Goal: Task Accomplishment & Management: Complete application form

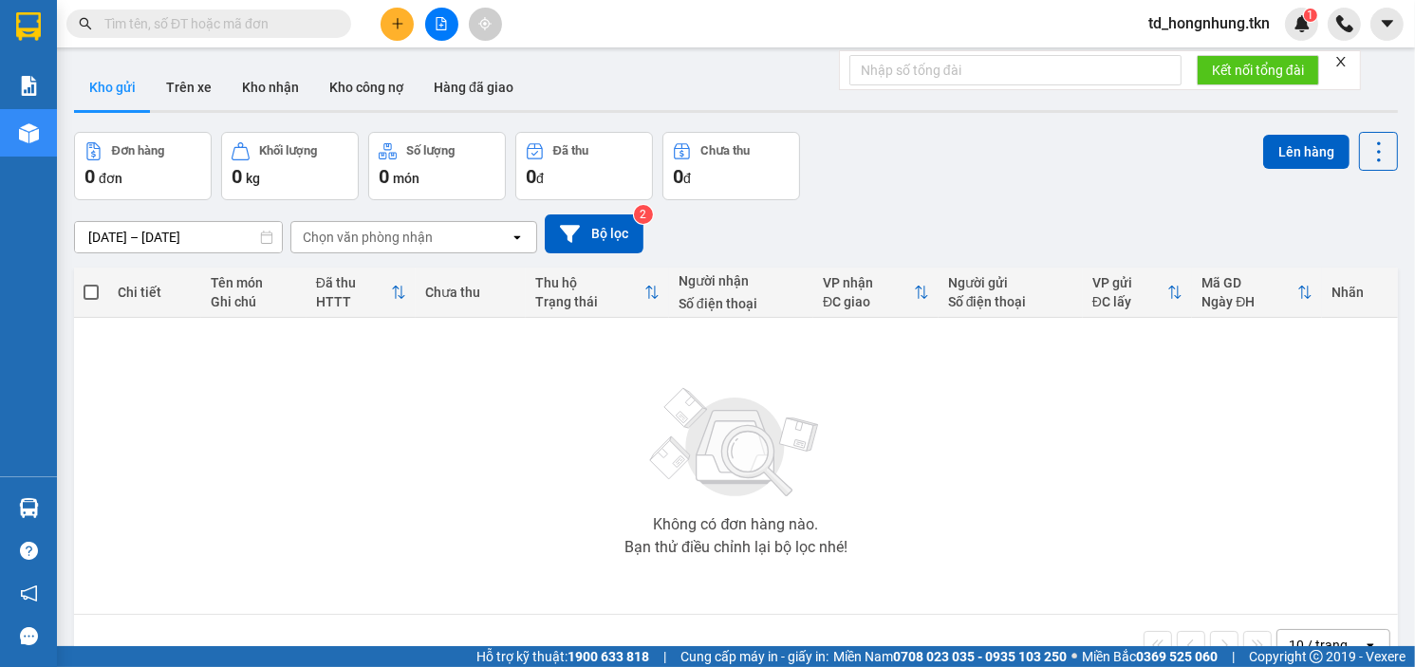
click at [156, 26] on input "text" at bounding box center [216, 23] width 224 height 21
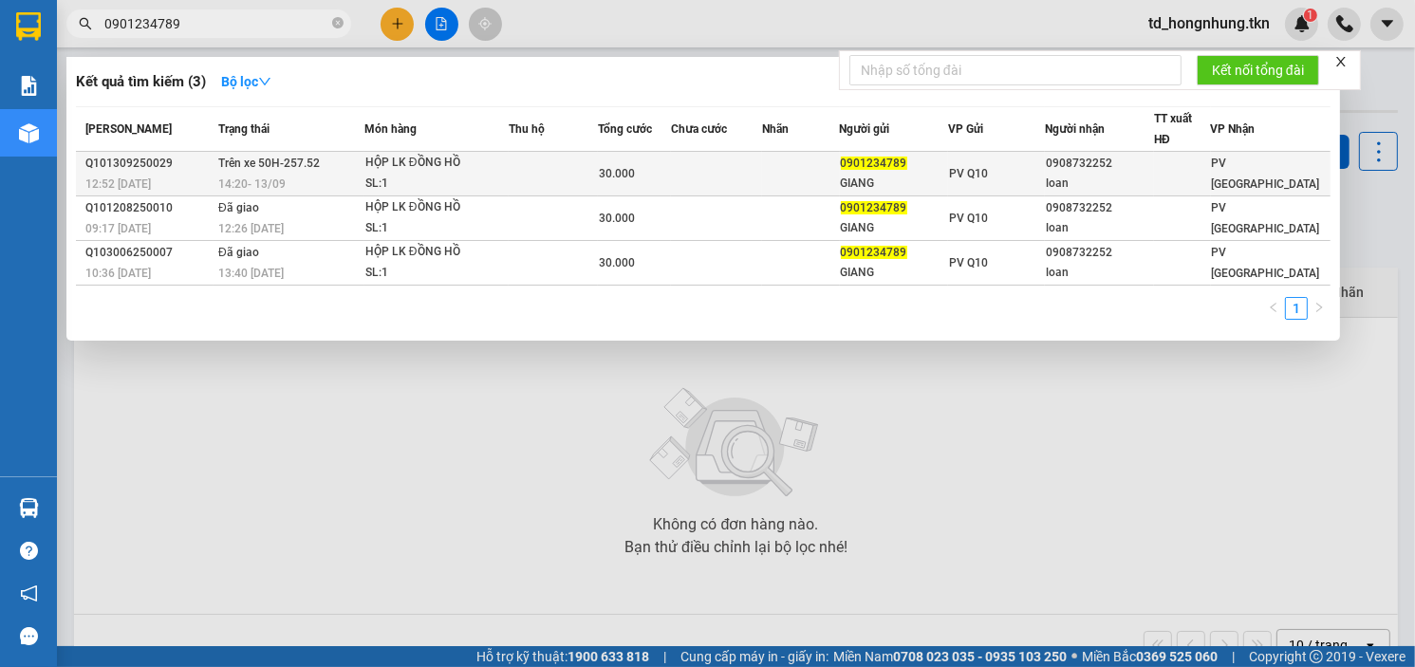
type input "0901234789"
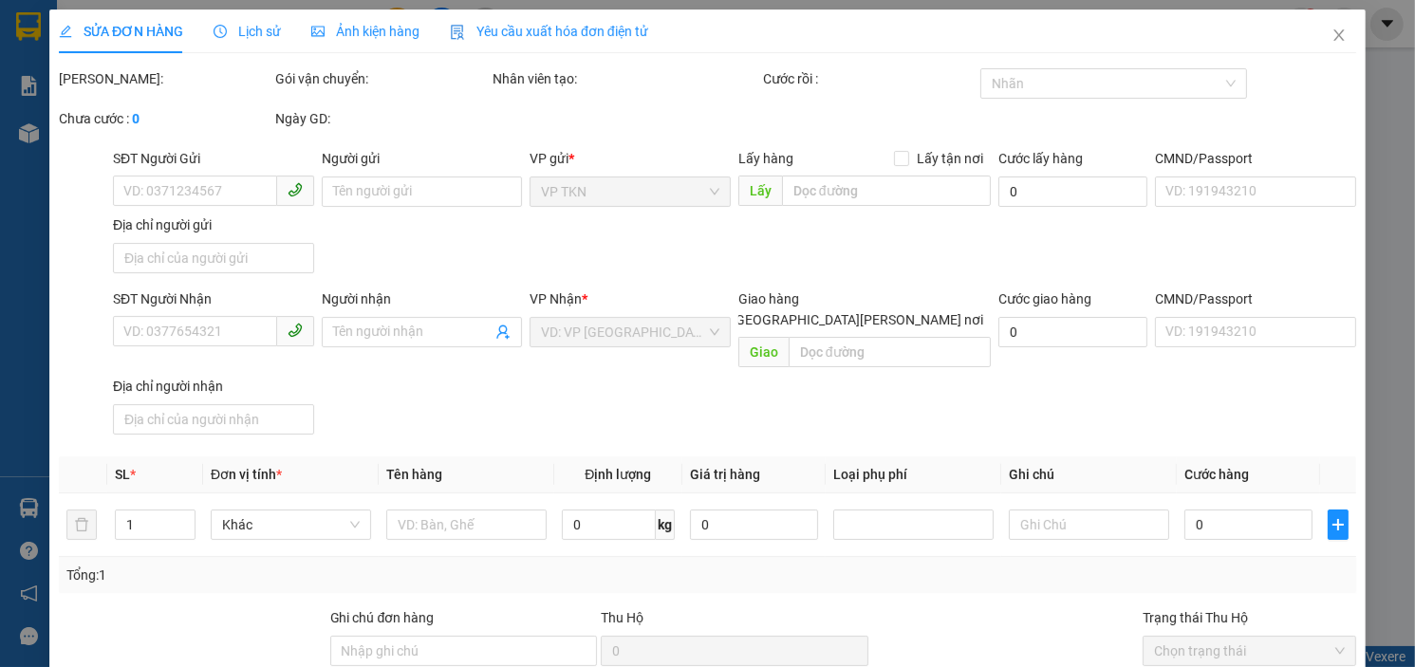
type input "0901234789"
type input "GIANG"
type input "0908732252"
type input "loan"
type input "30.000"
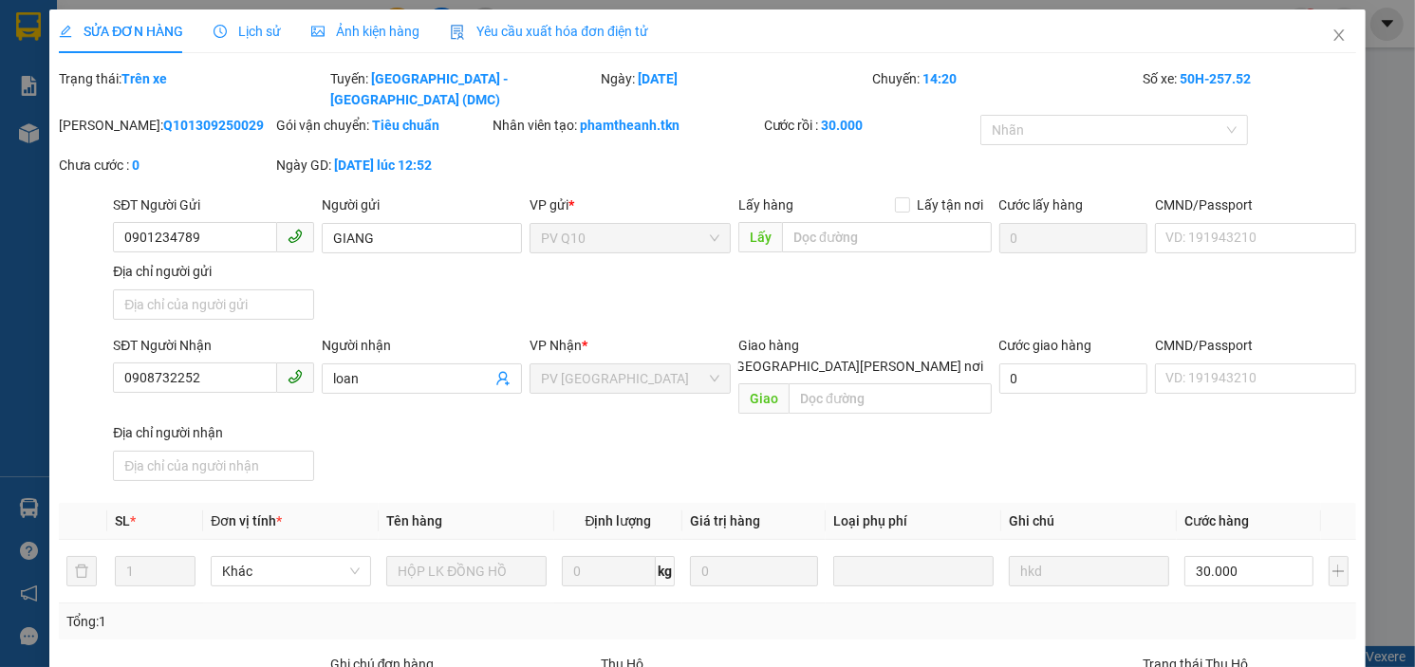
click at [258, 28] on span "Lịch sử" at bounding box center [247, 31] width 67 height 15
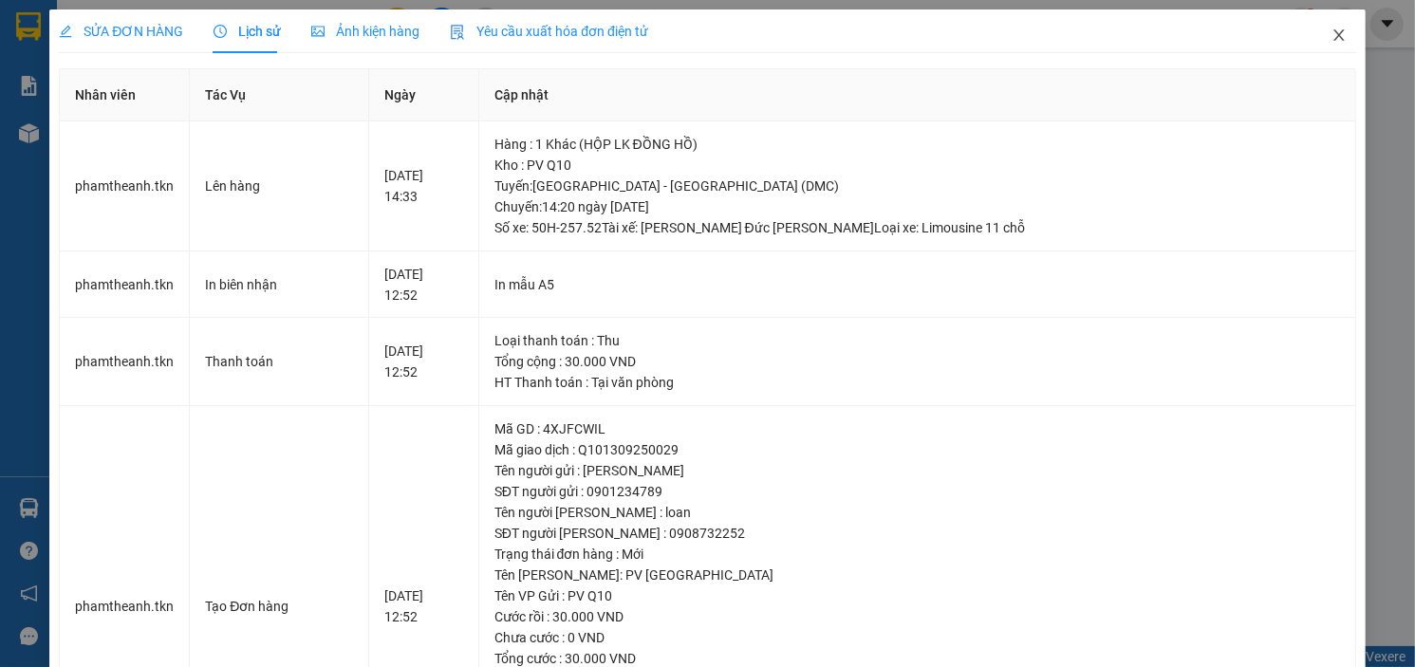
click at [1332, 37] on icon "close" at bounding box center [1339, 35] width 15 height 15
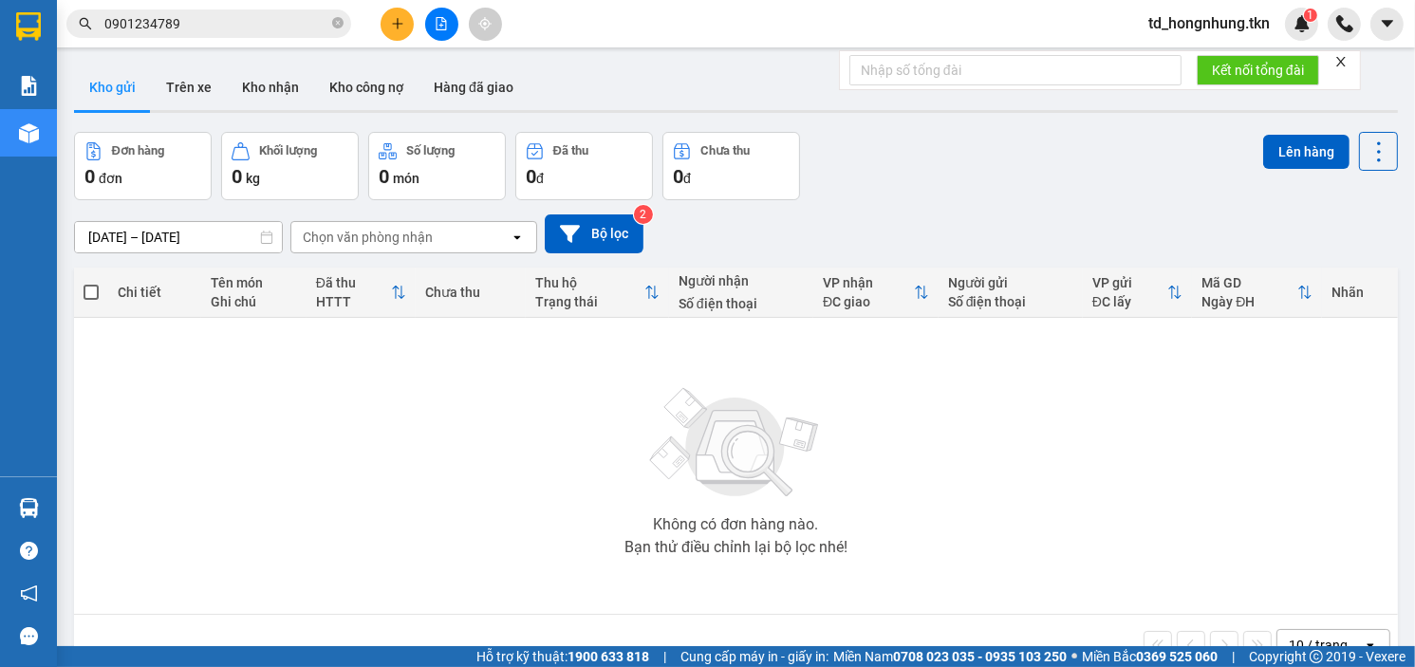
click at [208, 22] on input "0901234789" at bounding box center [216, 23] width 224 height 21
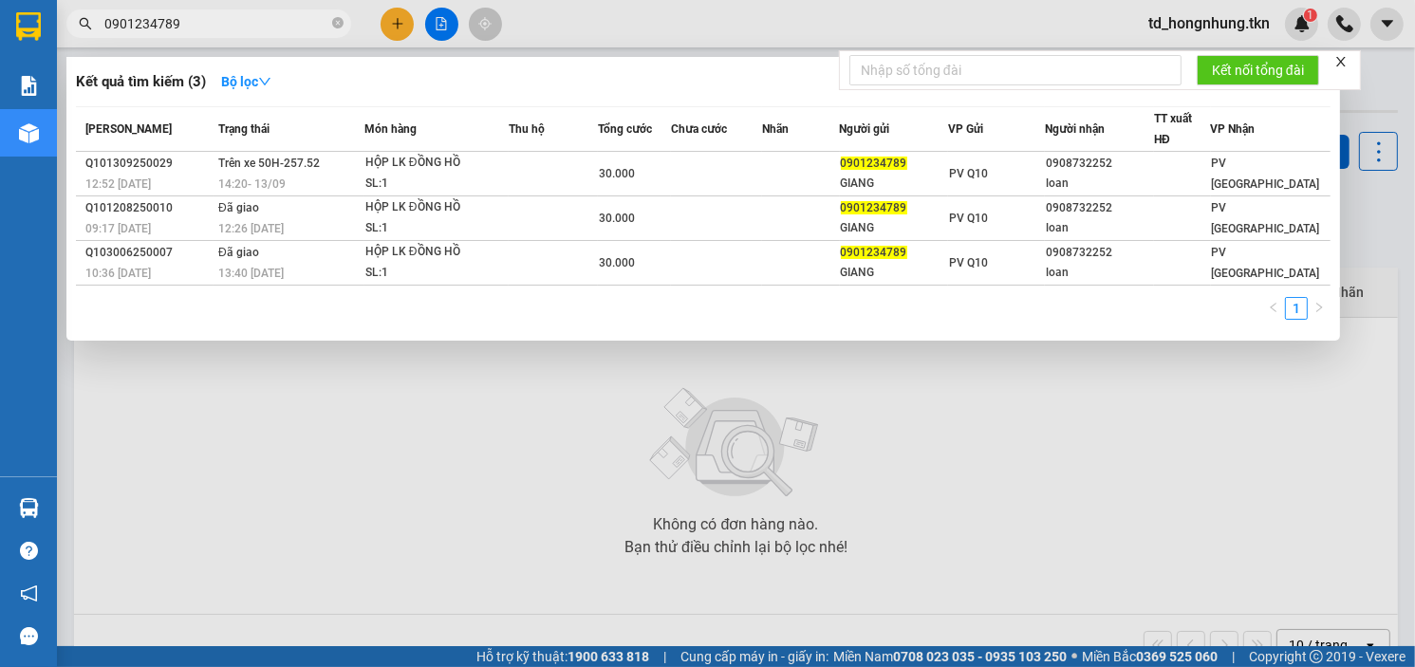
click at [208, 22] on input "0901234789" at bounding box center [216, 23] width 224 height 21
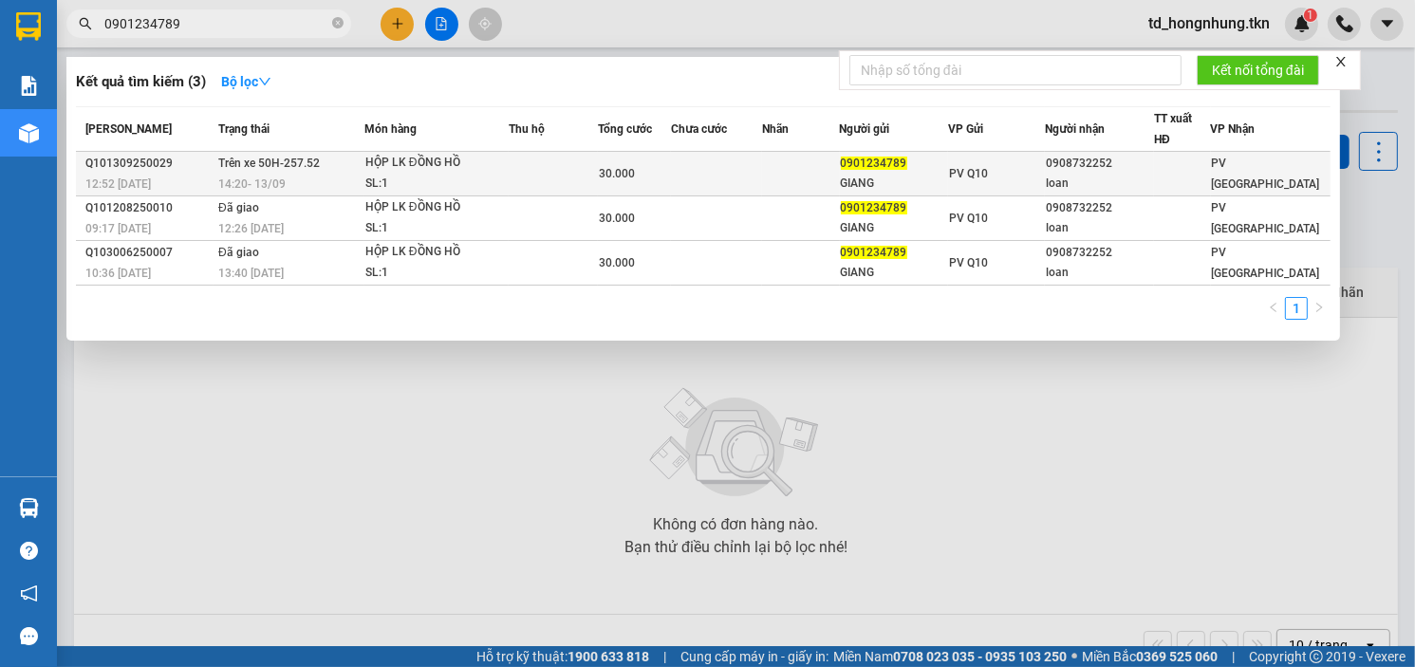
click at [293, 162] on span "Trên xe 50H-257.52" at bounding box center [269, 163] width 102 height 13
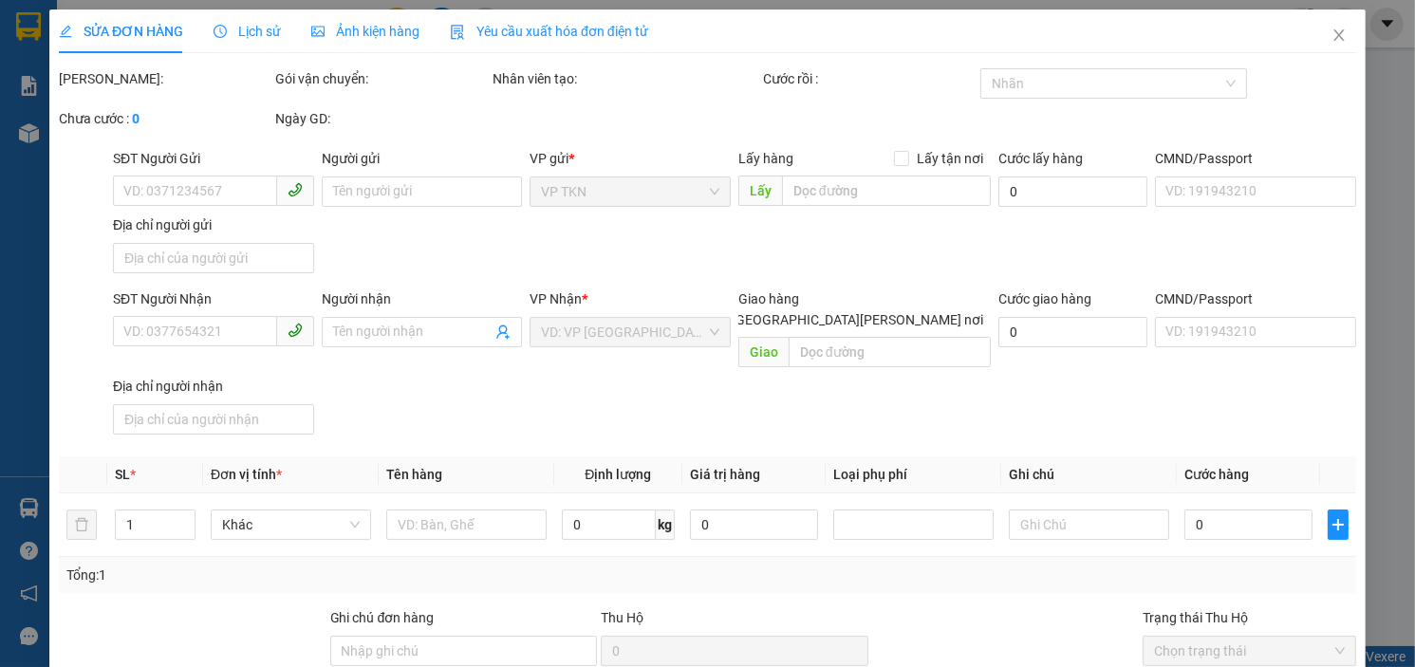
type input "0901234789"
type input "GIANG"
type input "0908732252"
type input "loan"
type input "30.000"
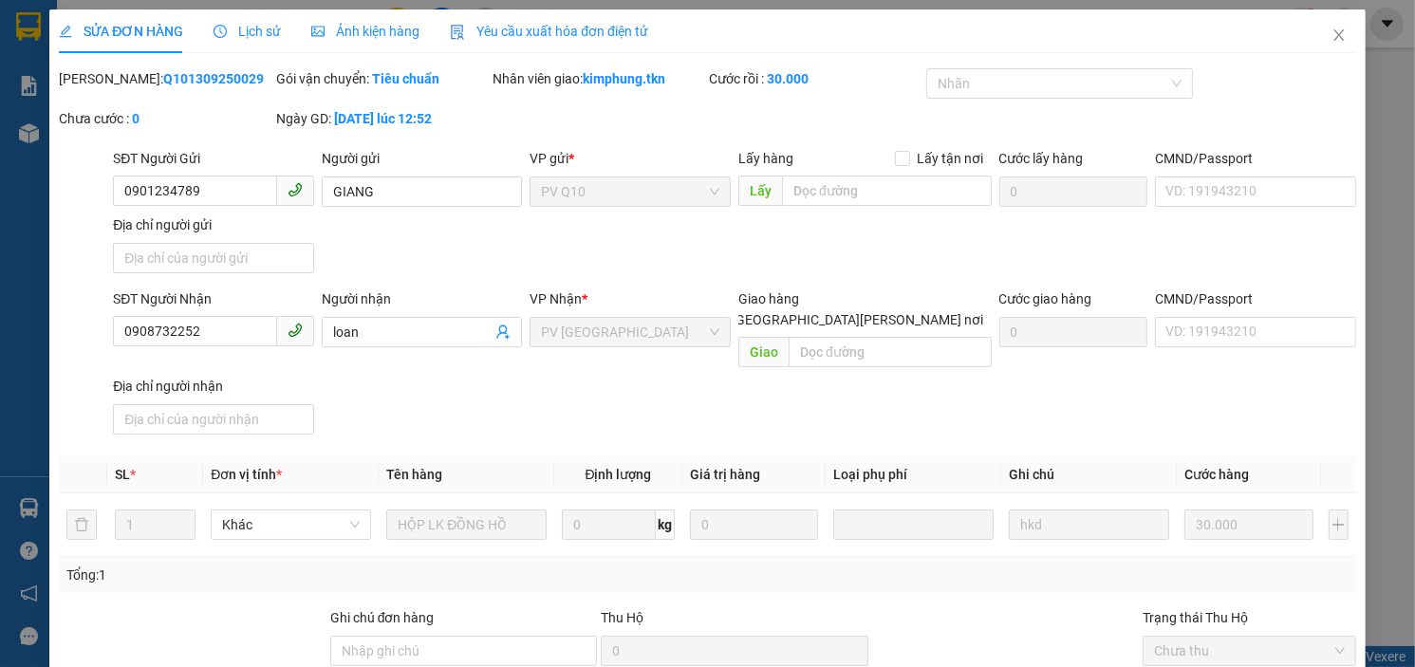
click at [258, 36] on span "Lịch sử" at bounding box center [247, 31] width 67 height 15
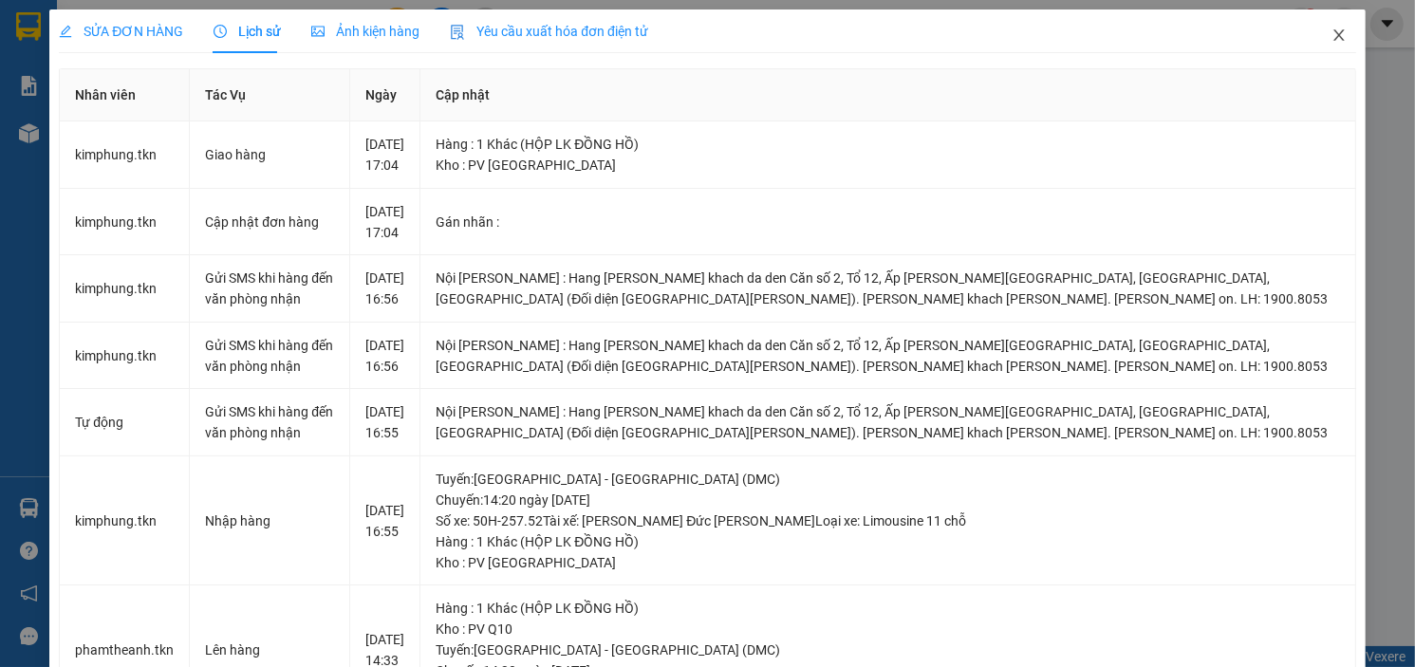
click at [1316, 36] on span "Close" at bounding box center [1339, 35] width 53 height 53
